Goal: Navigation & Orientation: Understand site structure

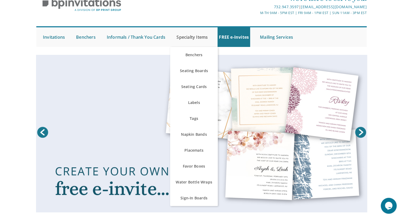
scroll to position [26, 0]
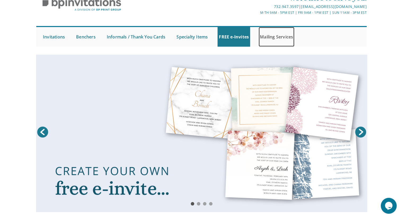
click at [273, 35] on link "Mailing Services" at bounding box center [277, 37] width 36 height 20
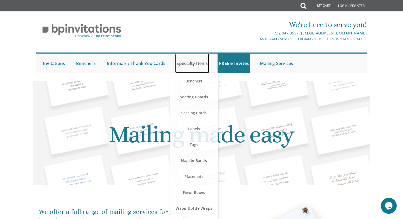
click at [185, 63] on link "Specialty Items" at bounding box center [192, 64] width 34 height 20
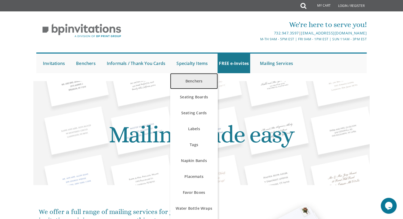
click at [188, 80] on link "Benchers" at bounding box center [194, 81] width 48 height 16
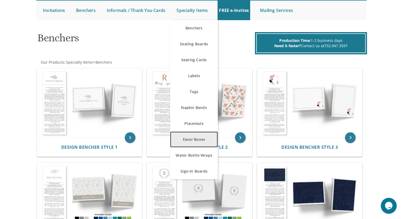
click at [198, 138] on link "Favor Boxes" at bounding box center [194, 139] width 48 height 16
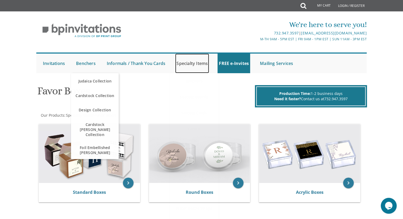
click at [190, 63] on link "Specialty Items" at bounding box center [192, 64] width 34 height 20
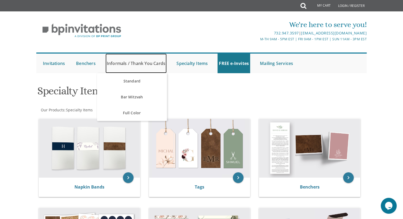
click at [137, 63] on link "Informals / Thank You Cards" at bounding box center [135, 64] width 61 height 20
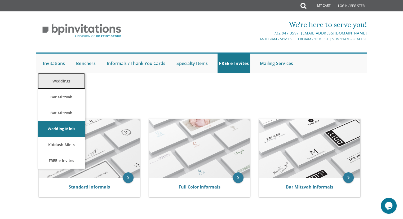
click at [59, 79] on link "Weddings" at bounding box center [62, 81] width 48 height 16
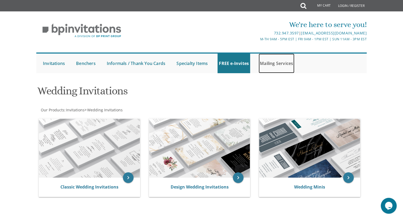
click at [271, 64] on link "Mailing Services" at bounding box center [277, 64] width 36 height 20
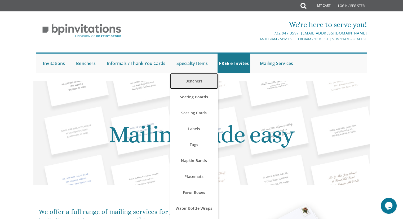
click at [189, 79] on link "Benchers" at bounding box center [194, 81] width 48 height 16
